Goal: Book appointment/travel/reservation

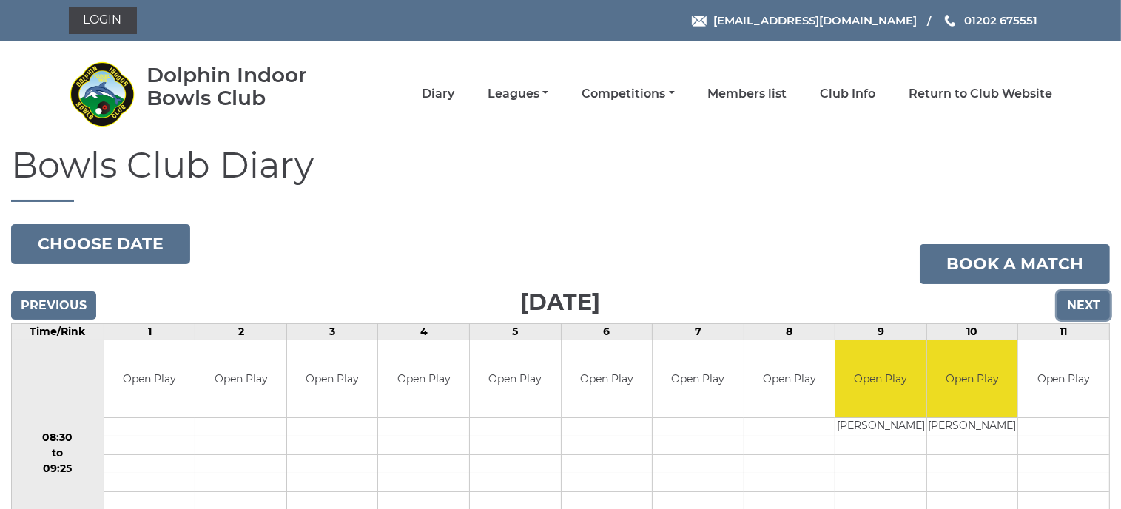
click at [1072, 301] on input "Next" at bounding box center [1084, 306] width 53 height 28
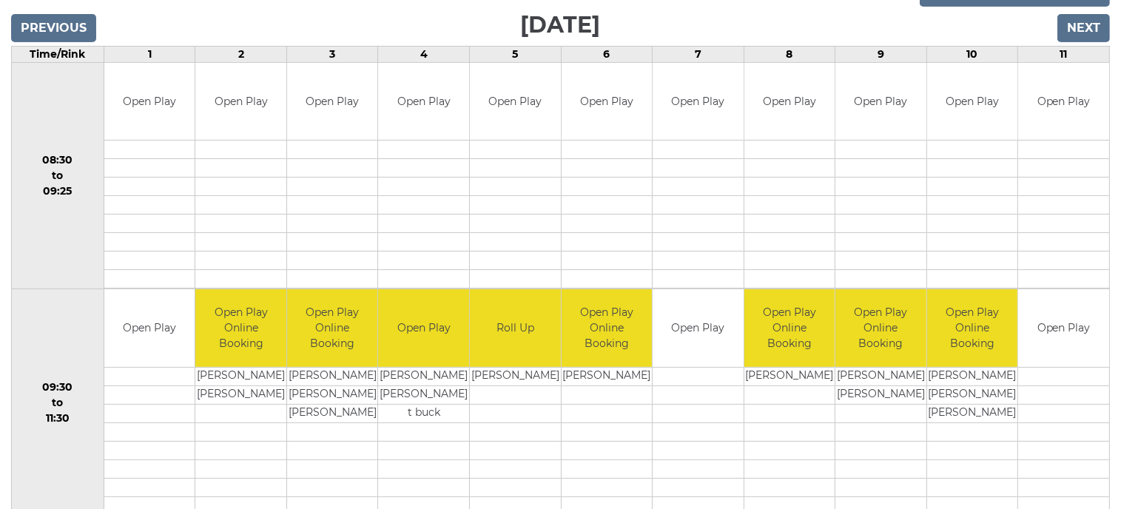
scroll to position [296, 0]
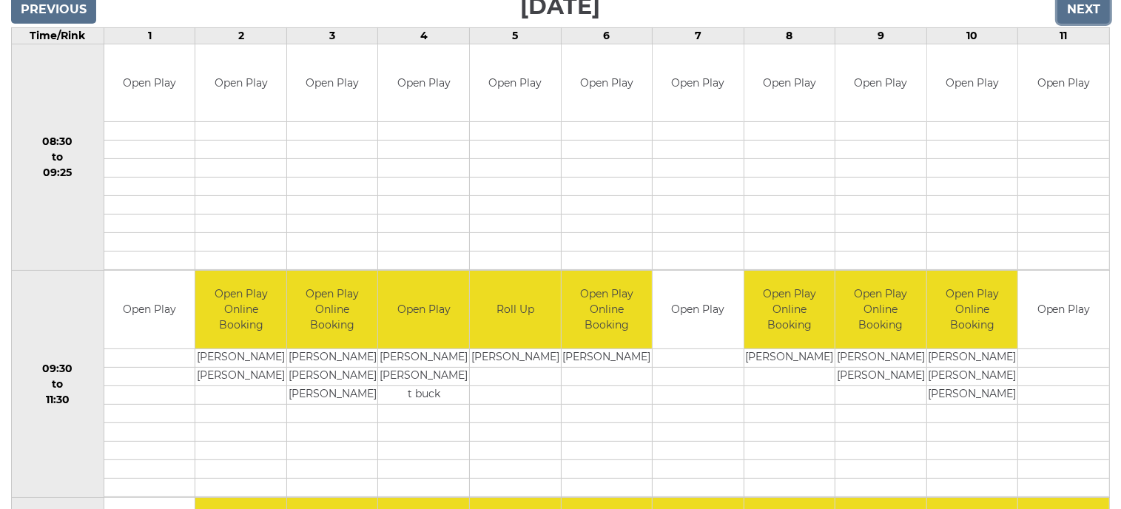
click at [1075, 7] on input "Next" at bounding box center [1084, 10] width 53 height 28
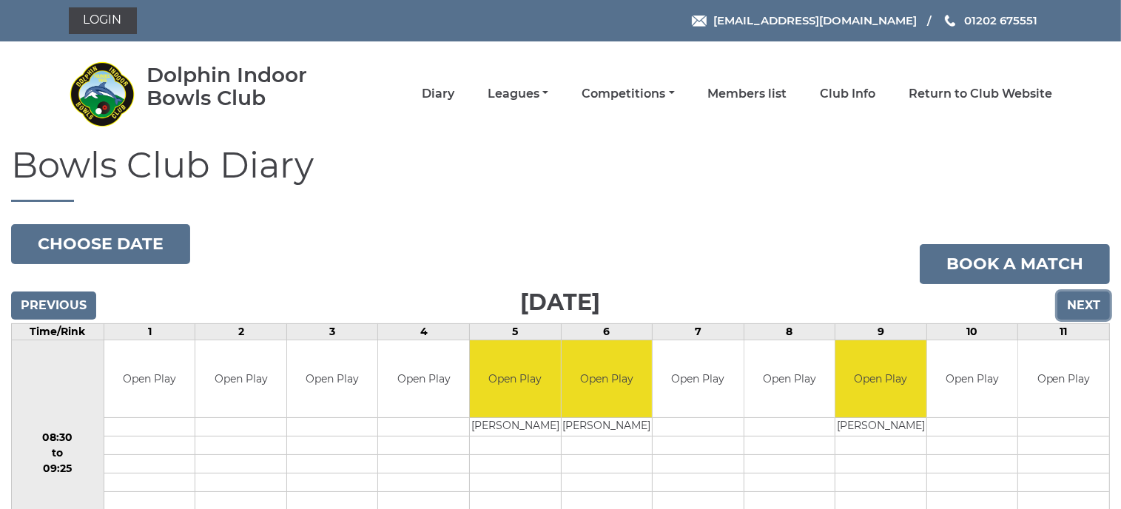
click at [1081, 303] on input "Next" at bounding box center [1084, 306] width 53 height 28
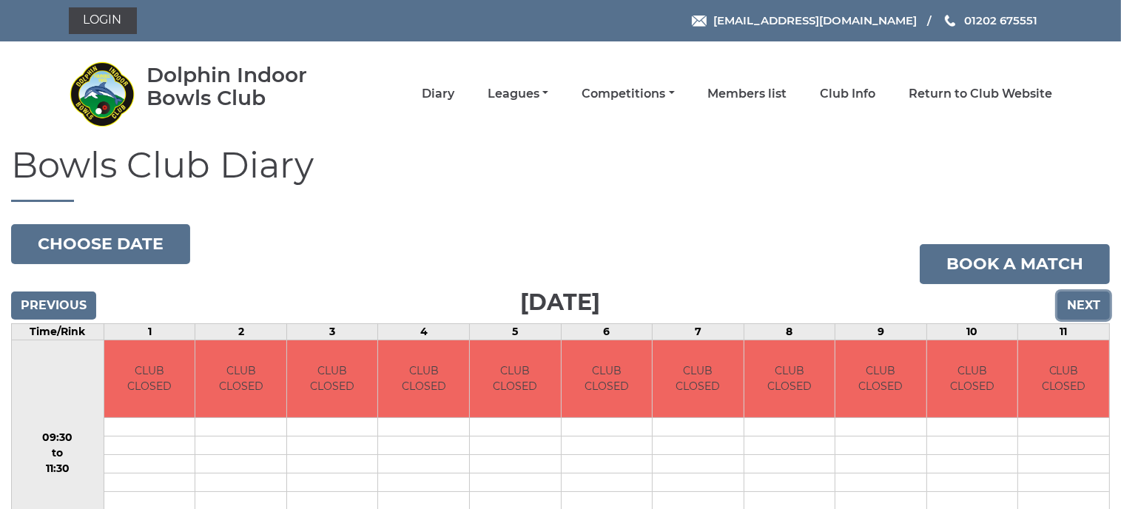
click at [1081, 303] on input "Next" at bounding box center [1084, 306] width 53 height 28
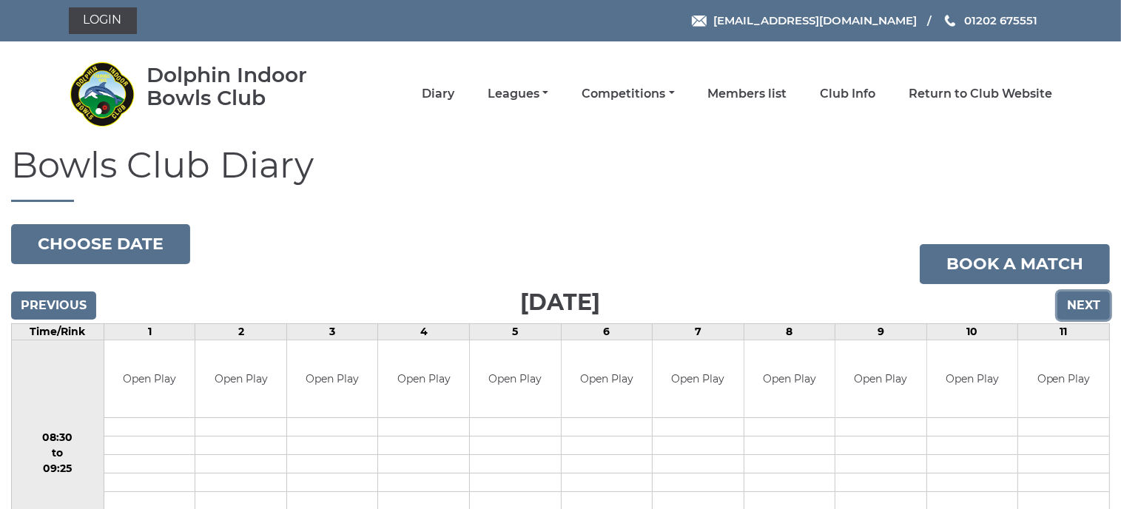
click at [1081, 303] on input "Next" at bounding box center [1084, 306] width 53 height 28
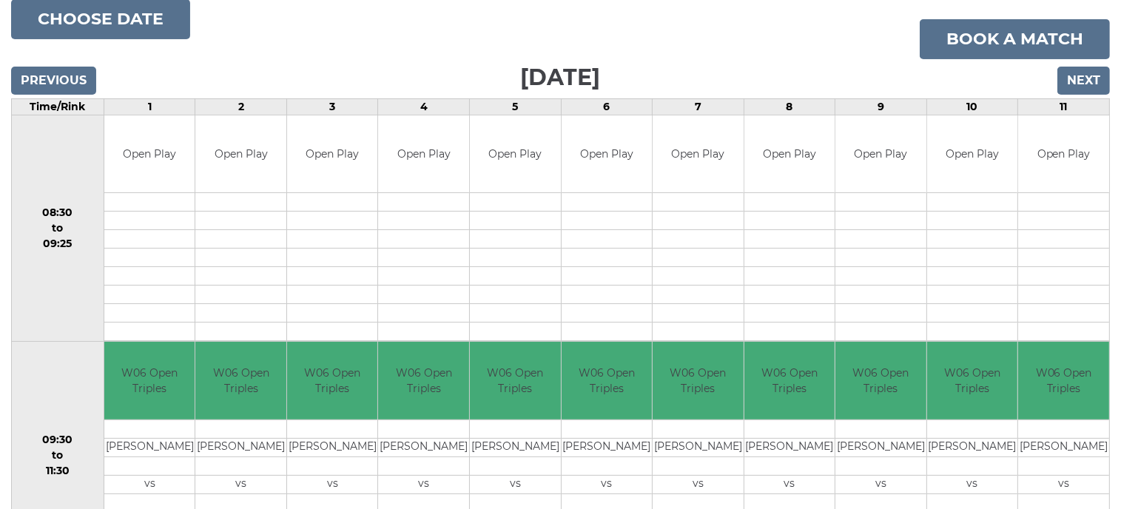
scroll to position [296, 0]
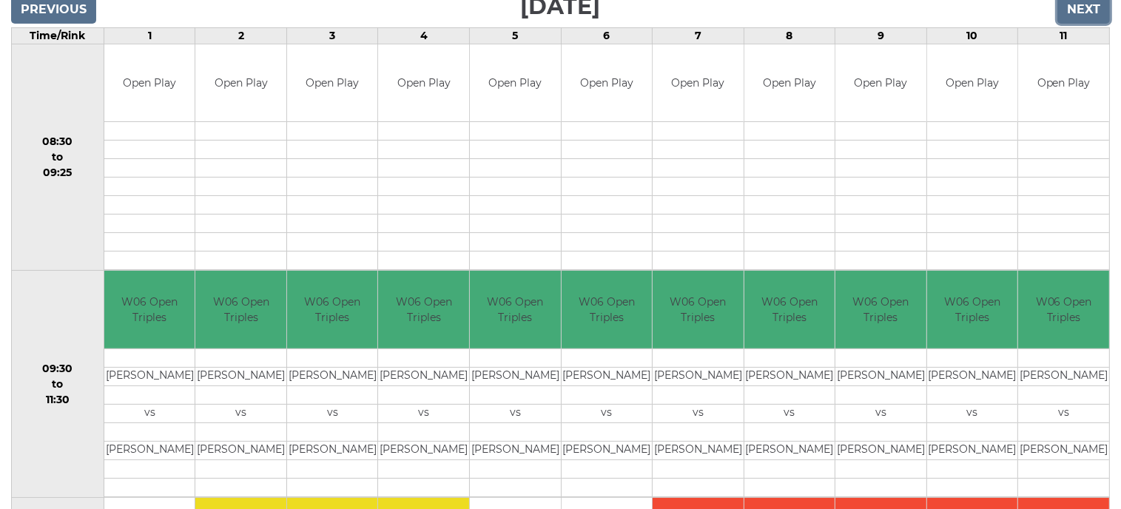
click at [1076, 8] on input "Next" at bounding box center [1084, 10] width 53 height 28
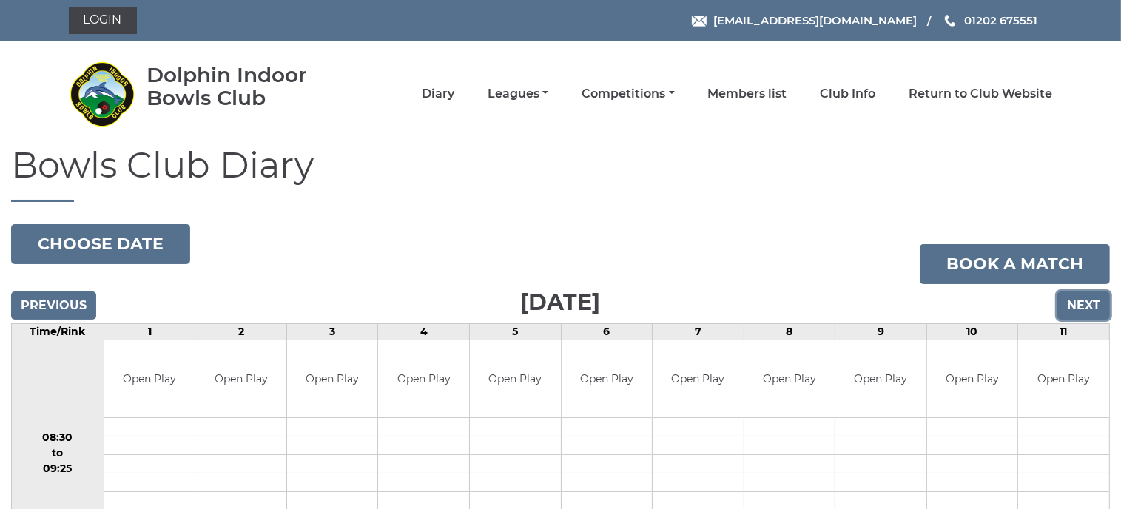
click at [1081, 299] on input "Next" at bounding box center [1084, 306] width 53 height 28
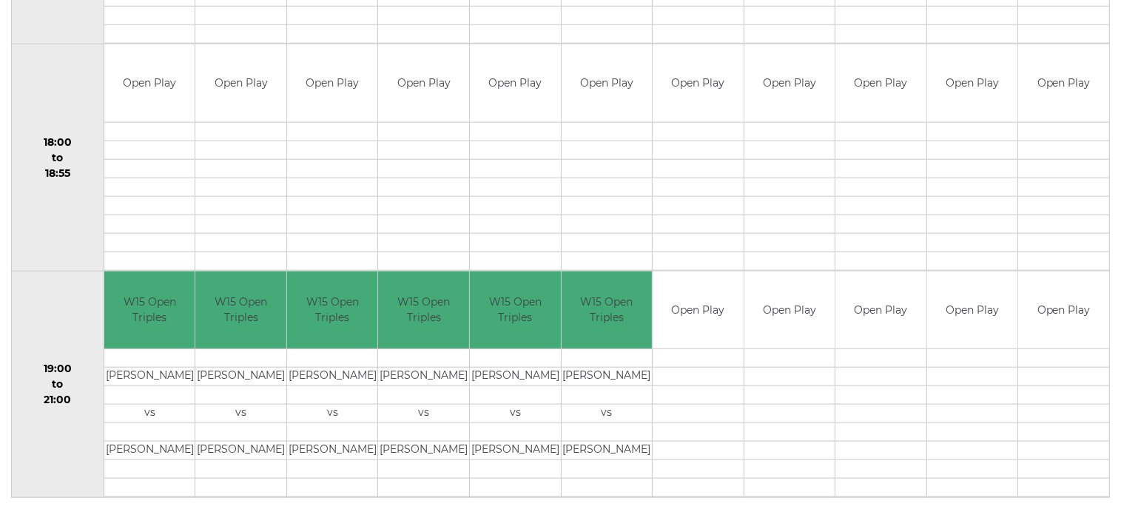
scroll to position [1456, 0]
